Goal: Download file/media

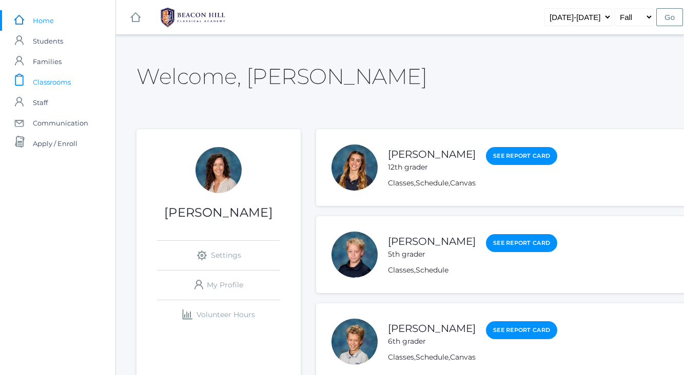
click at [68, 83] on span "Classrooms" at bounding box center [52, 82] width 38 height 21
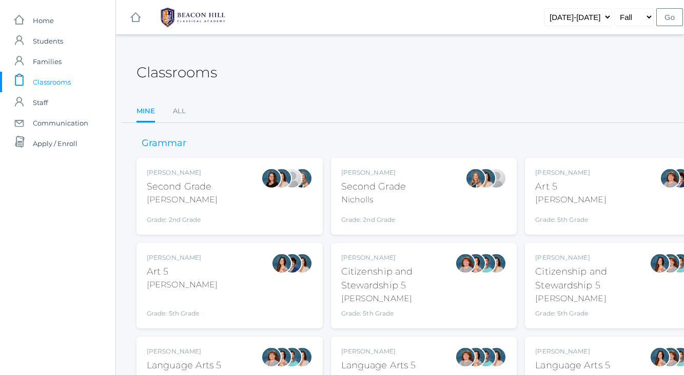
click at [169, 188] on div "Second Grade" at bounding box center [182, 187] width 71 height 14
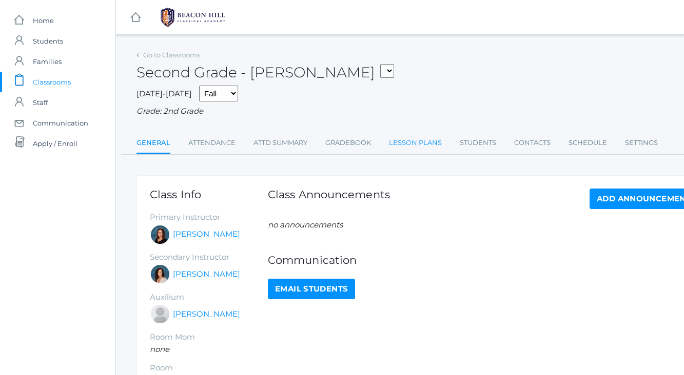
click at [416, 143] on link "Lesson Plans" at bounding box center [415, 143] width 53 height 21
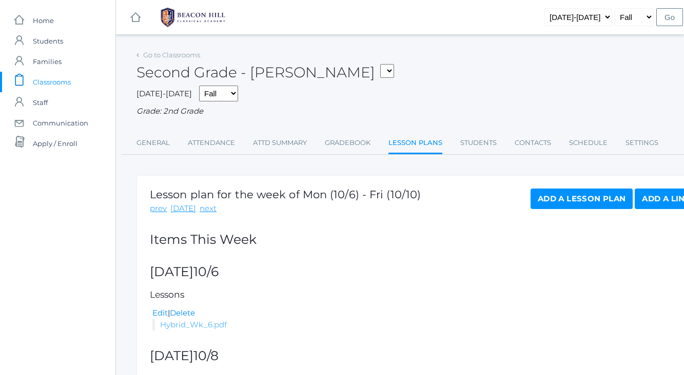
click at [213, 323] on link "Hybrid_Wk_6.pdf" at bounding box center [193, 325] width 67 height 10
